Goal: Entertainment & Leisure: Consume media (video, audio)

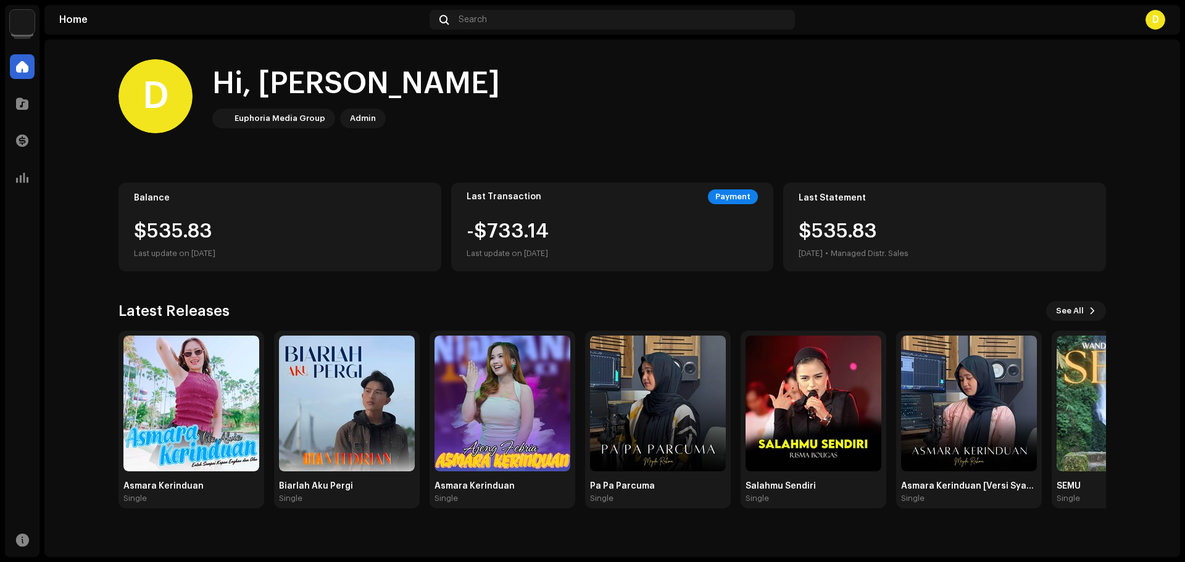
click at [17, 31] on img at bounding box center [22, 22] width 25 height 25
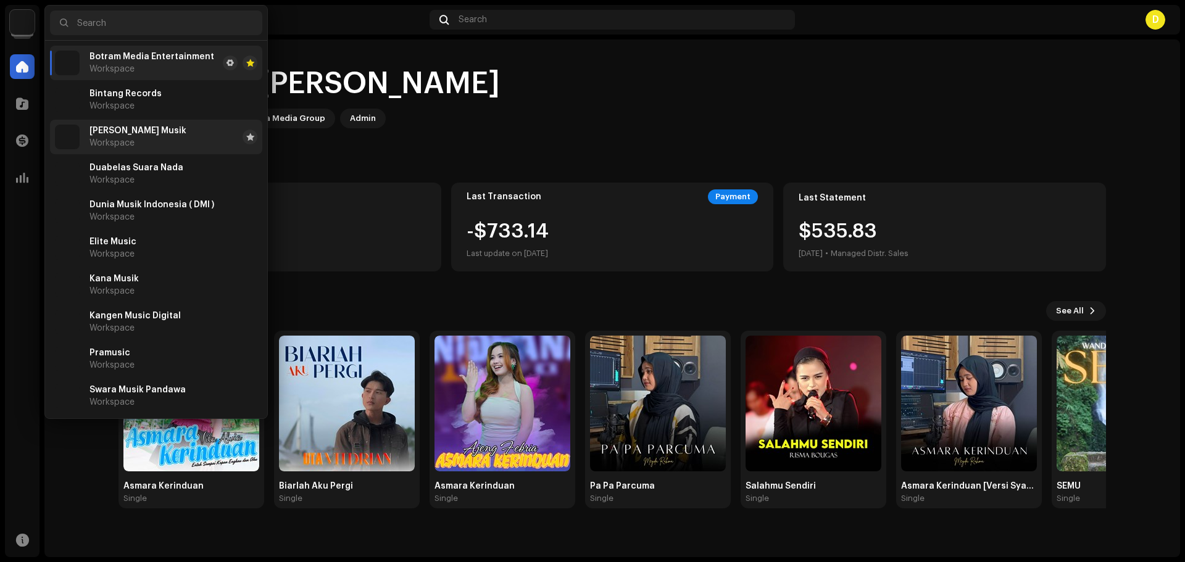
click at [103, 135] on span "[PERSON_NAME] Musik" at bounding box center [137, 131] width 97 height 10
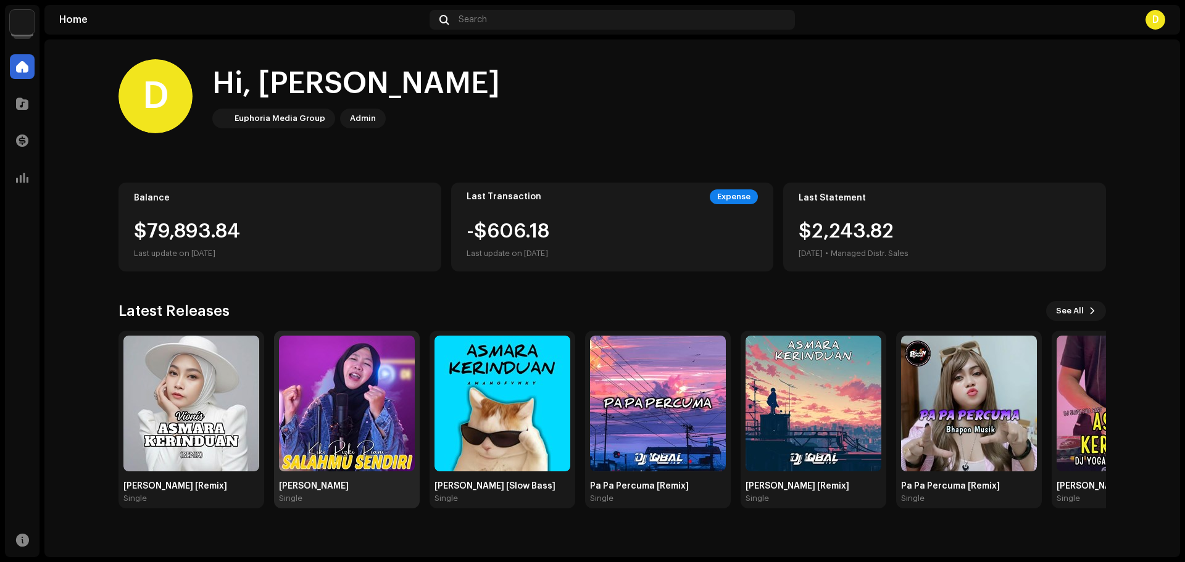
click at [346, 402] on img at bounding box center [347, 404] width 136 height 136
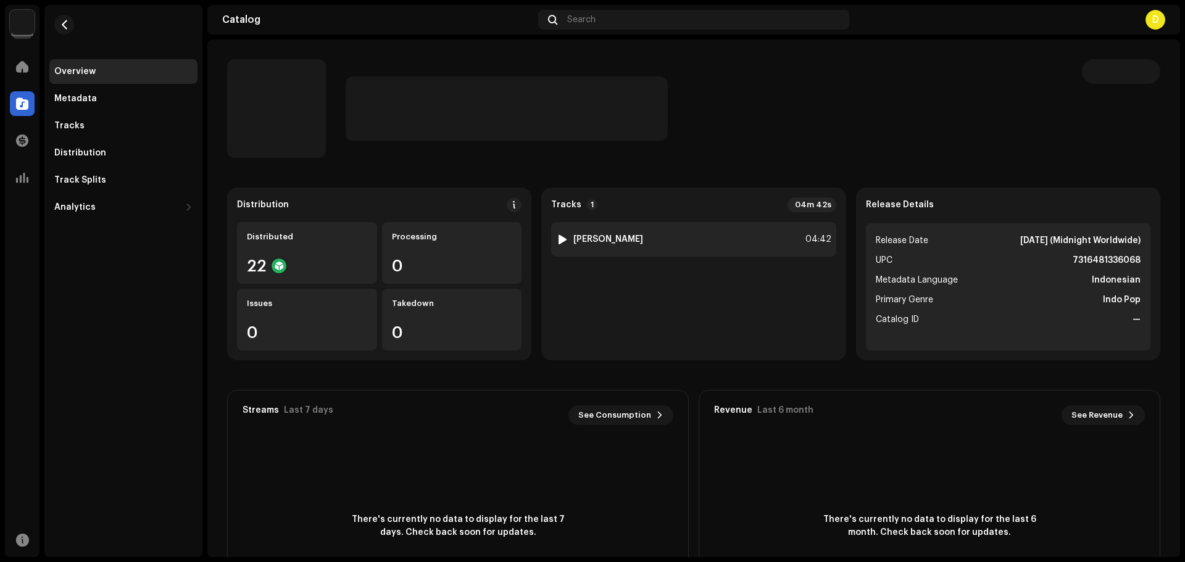
click at [560, 240] on div at bounding box center [562, 239] width 9 height 10
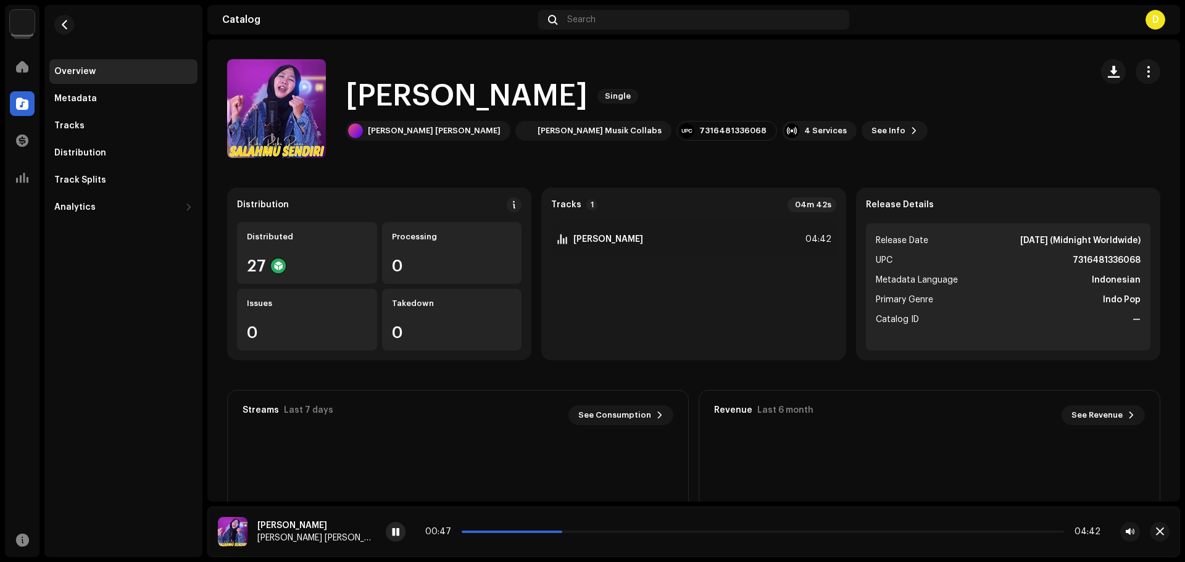
click at [392, 532] on span at bounding box center [395, 533] width 7 height 10
